Goal: Communication & Community: Share content

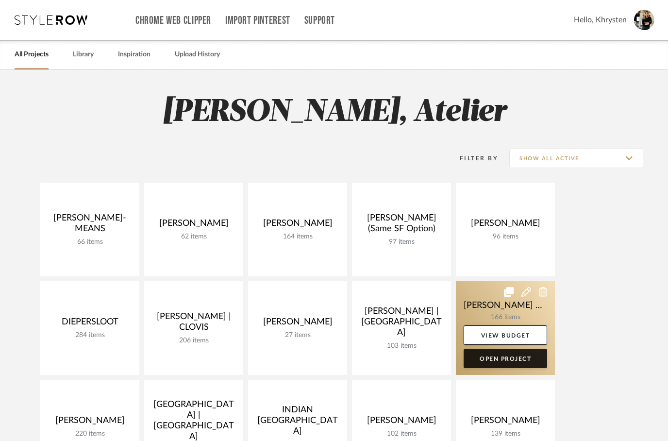
click at [495, 357] on link "Open Project" at bounding box center [504, 357] width 83 height 19
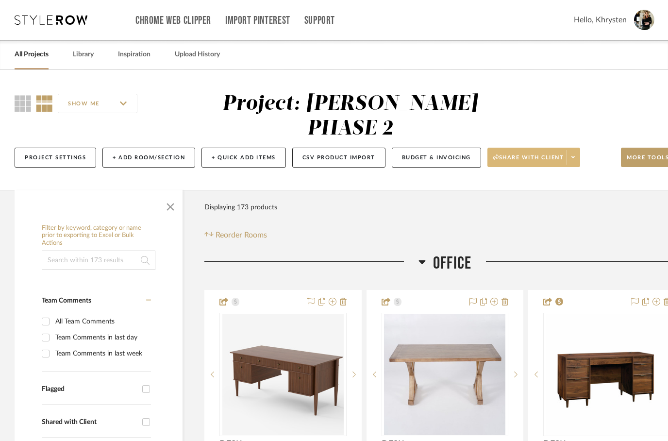
click at [538, 154] on span "Share with client" at bounding box center [528, 161] width 71 height 15
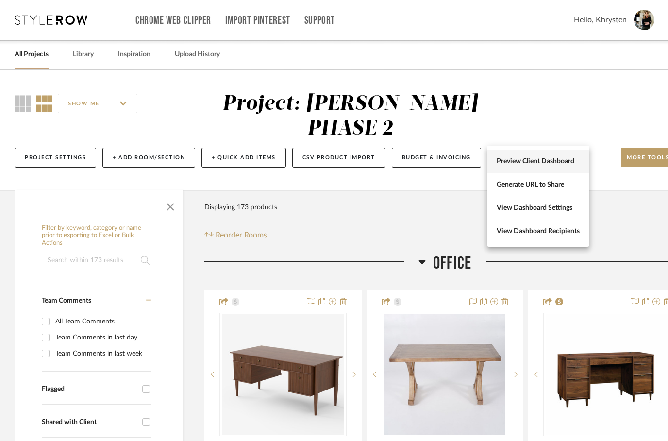
click at [500, 161] on span "Preview Client Dashboard" at bounding box center [537, 161] width 83 height 8
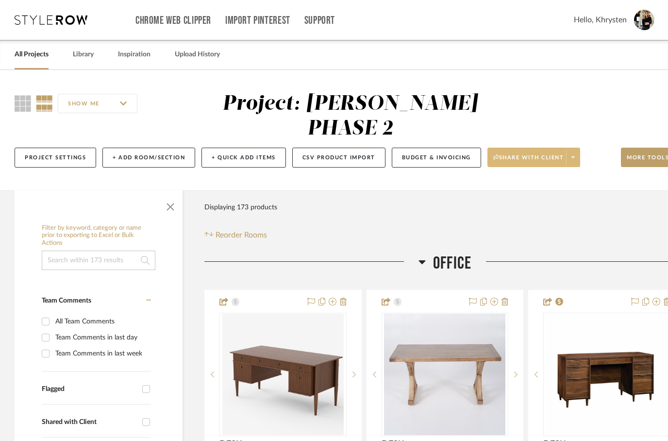
click at [544, 154] on span "Share with client" at bounding box center [528, 161] width 71 height 15
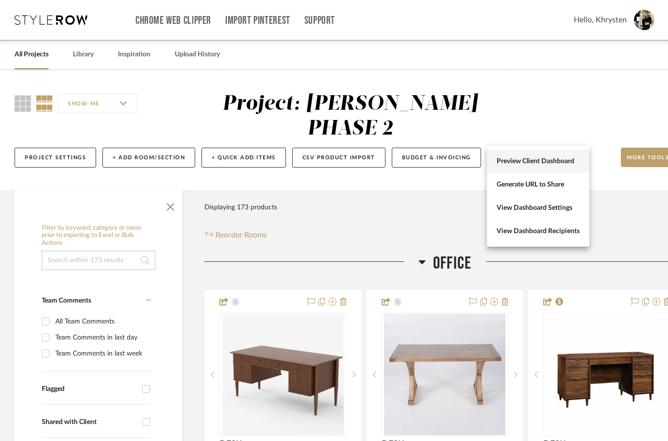
click at [512, 163] on span "Preview Client Dashboard" at bounding box center [537, 161] width 83 height 8
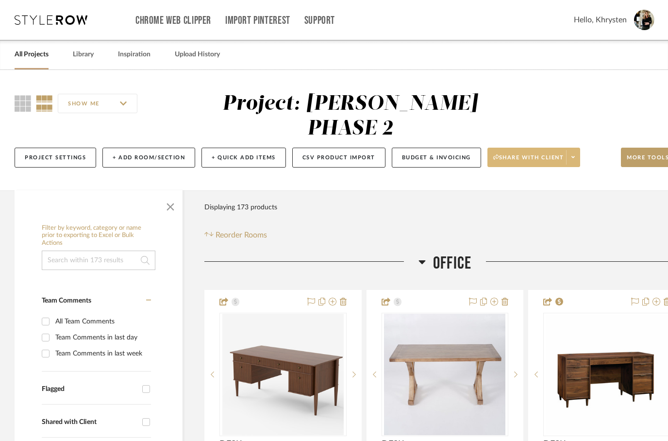
click at [567, 148] on button "Share with client" at bounding box center [533, 157] width 93 height 19
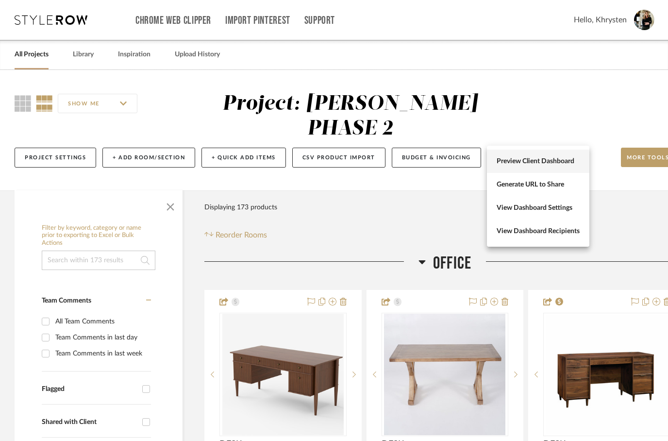
click at [518, 166] on button "Preview Client Dashboard" at bounding box center [538, 160] width 102 height 23
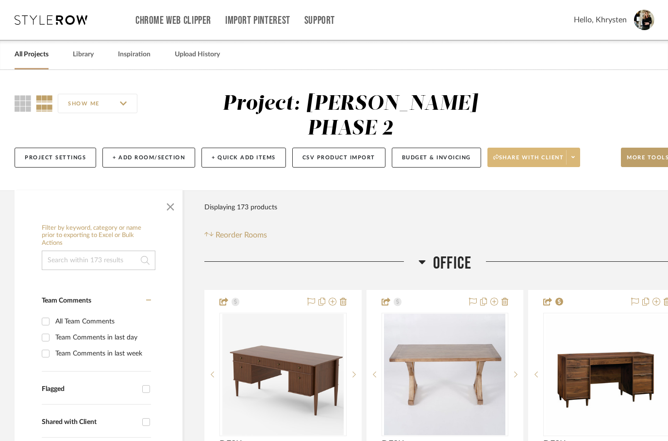
click at [571, 150] on span at bounding box center [573, 157] width 14 height 15
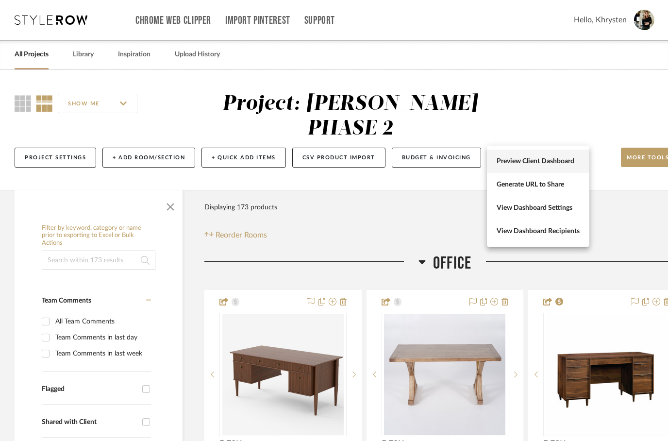
click at [512, 166] on button "Preview Client Dashboard" at bounding box center [538, 160] width 102 height 23
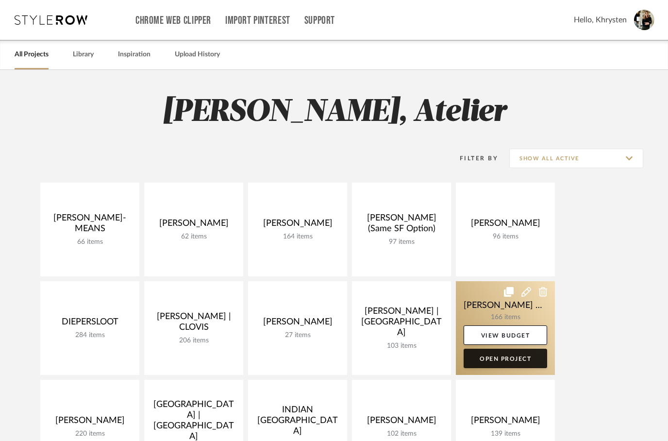
click at [510, 360] on link "Open Project" at bounding box center [504, 357] width 83 height 19
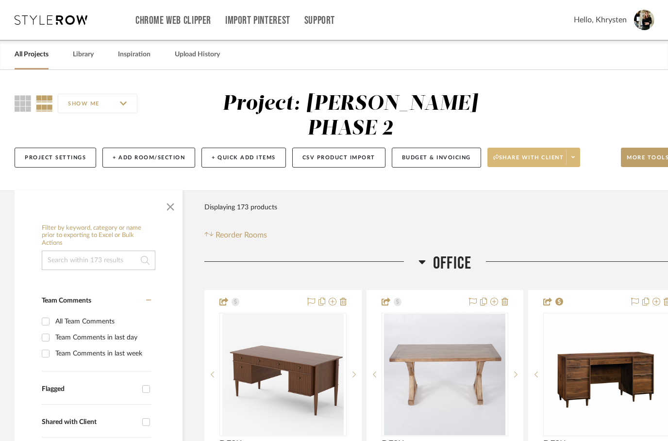
click at [528, 154] on span "Share with client" at bounding box center [528, 161] width 71 height 15
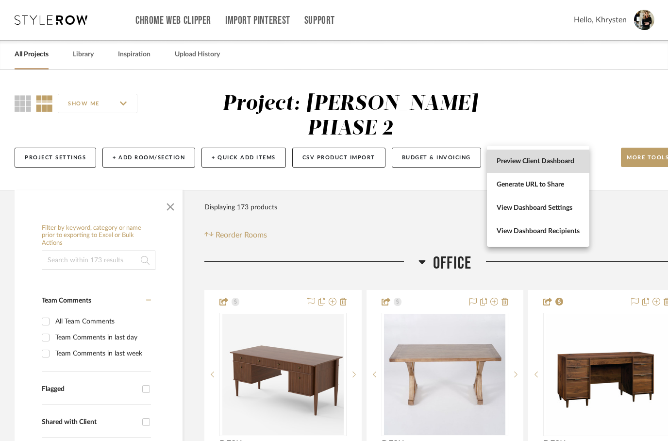
click at [541, 161] on span "Preview Client Dashboard" at bounding box center [537, 161] width 83 height 8
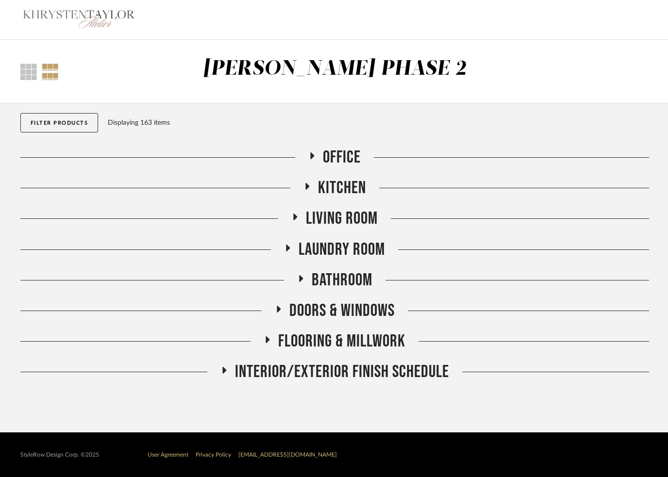
click at [312, 194] on h2 "Kitchen" at bounding box center [334, 188] width 63 height 21
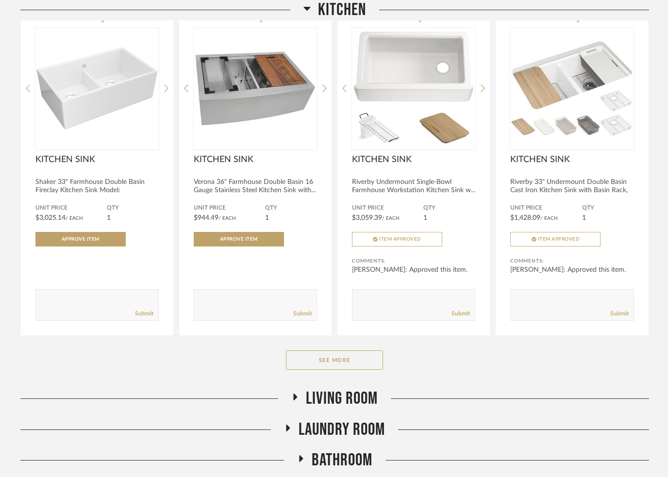
scroll to position [202, 0]
click at [314, 362] on button "See More" at bounding box center [334, 359] width 97 height 19
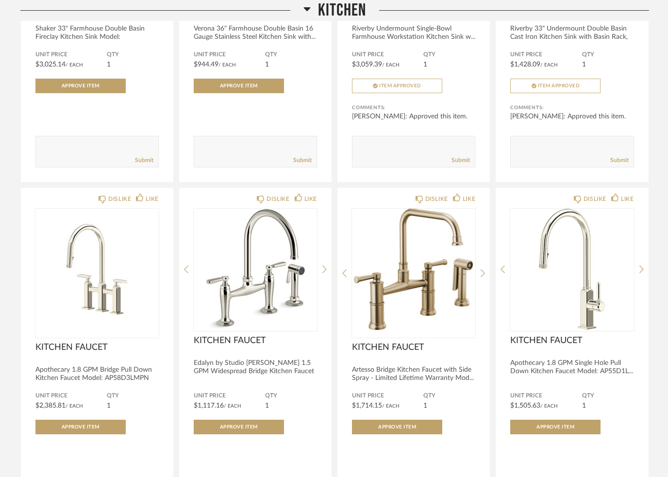
scroll to position [0, 0]
